Goal: Transaction & Acquisition: Subscribe to service/newsletter

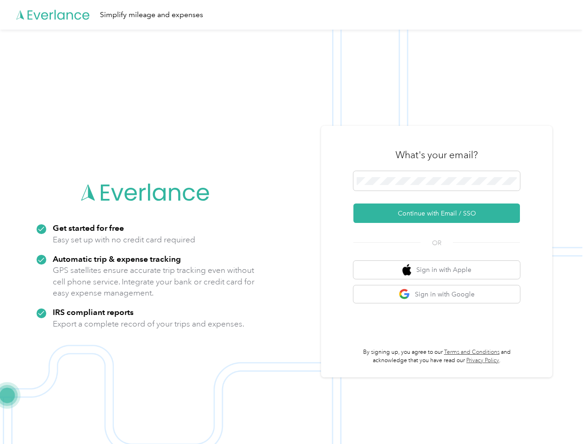
click at [293, 222] on img at bounding box center [291, 252] width 583 height 444
click at [293, 15] on div "Simplify mileage and expenses" at bounding box center [291, 15] width 583 height 30
click at [440, 213] on button "Continue with Email / SSO" at bounding box center [437, 213] width 167 height 19
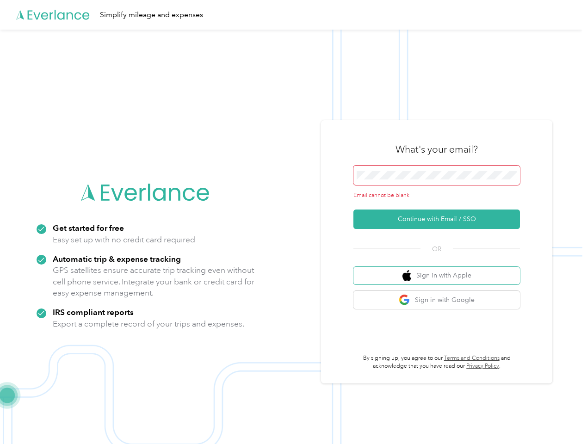
click at [440, 270] on button "Sign in with Apple" at bounding box center [437, 276] width 167 height 18
click at [440, 294] on button "Sign in with Google" at bounding box center [437, 300] width 167 height 18
